Goal: Task Accomplishment & Management: Manage account settings

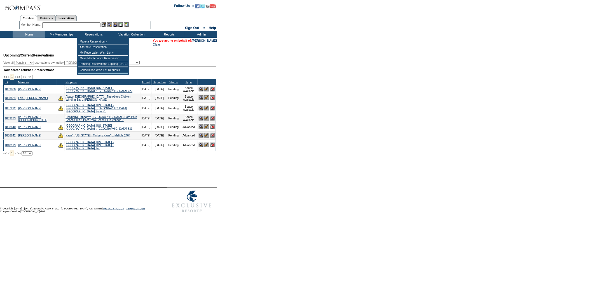
click at [81, 24] on input "text" at bounding box center [71, 25] width 58 height 6
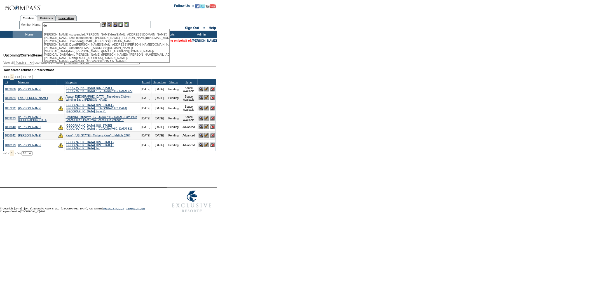
type input "d"
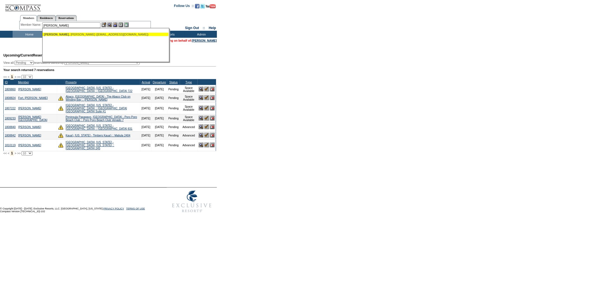
click at [93, 35] on div "[PERSON_NAME] ([EMAIL_ADDRESS][DOMAIN_NAME])" at bounding box center [105, 34] width 123 height 3
type input "[PERSON_NAME] ([EMAIL_ADDRESS][DOMAIN_NAME])"
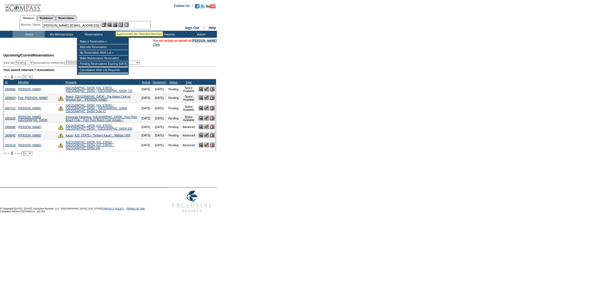
click at [115, 24] on img at bounding box center [115, 24] width 5 height 5
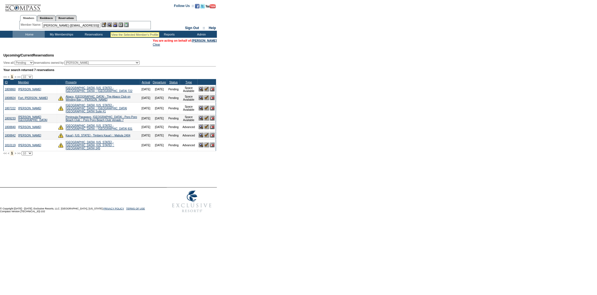
click at [110, 25] on img at bounding box center [109, 24] width 5 height 5
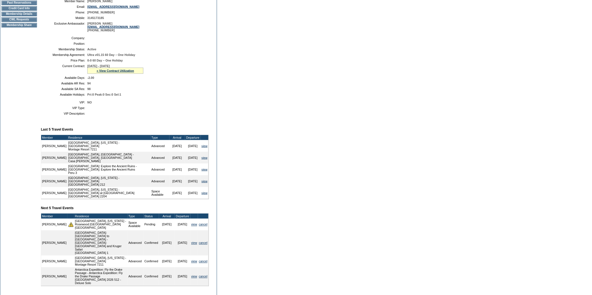
scroll to position [92, 0]
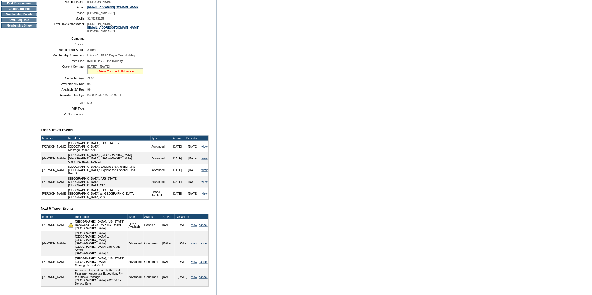
click at [121, 73] on link "» View Contract Utilization" at bounding box center [116, 71] width 38 height 3
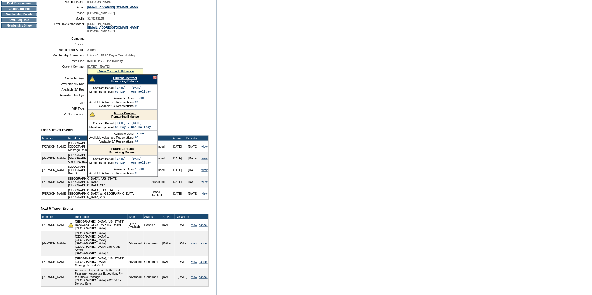
click at [121, 80] on link "Current Contract" at bounding box center [125, 77] width 24 height 3
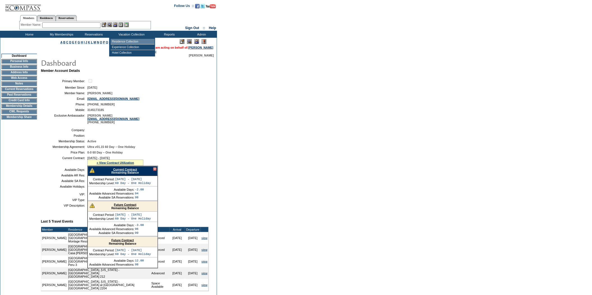
click at [129, 39] on td "Residence Collection" at bounding box center [133, 42] width 44 height 6
